Goal: Task Accomplishment & Management: Complete application form

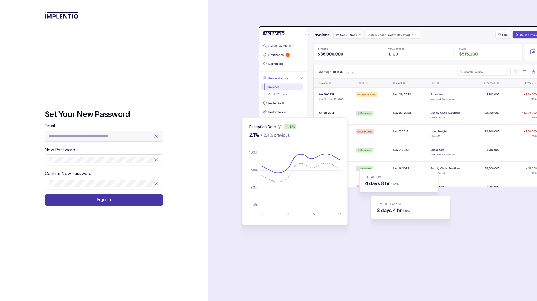
click at [138, 202] on button "Sign In" at bounding box center [104, 199] width 118 height 11
click at [138, 199] on button "Sign In" at bounding box center [104, 199] width 118 height 11
